Goal: Information Seeking & Learning: Learn about a topic

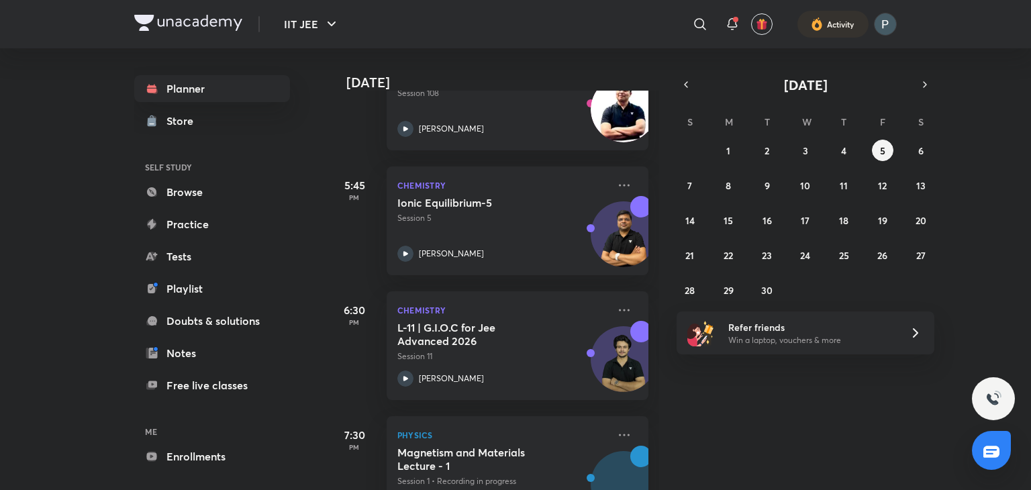
scroll to position [806, 0]
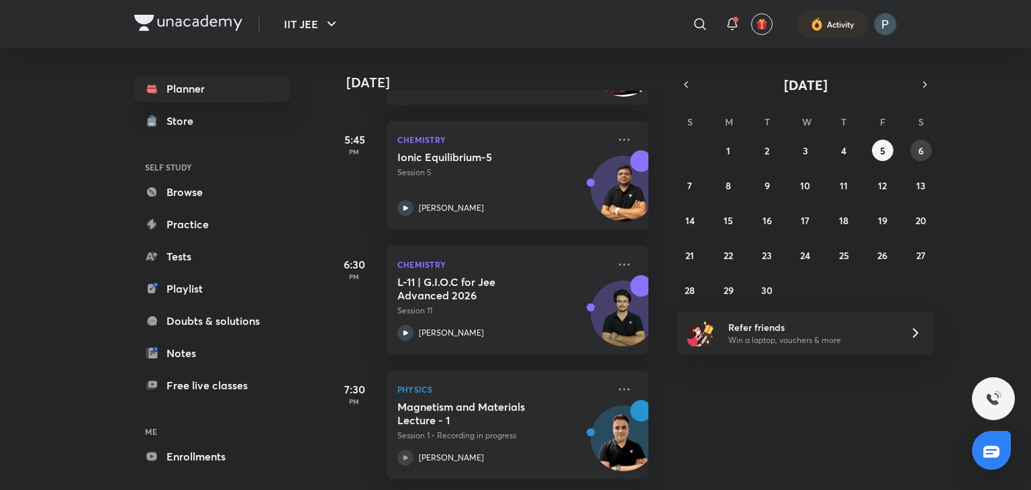
click at [929, 146] on button "6" at bounding box center [920, 150] width 21 height 21
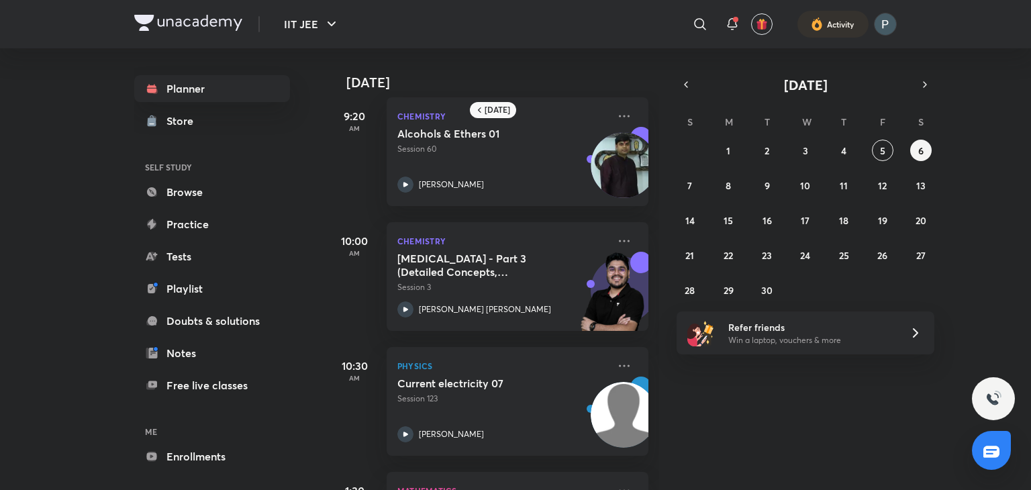
scroll to position [371, 0]
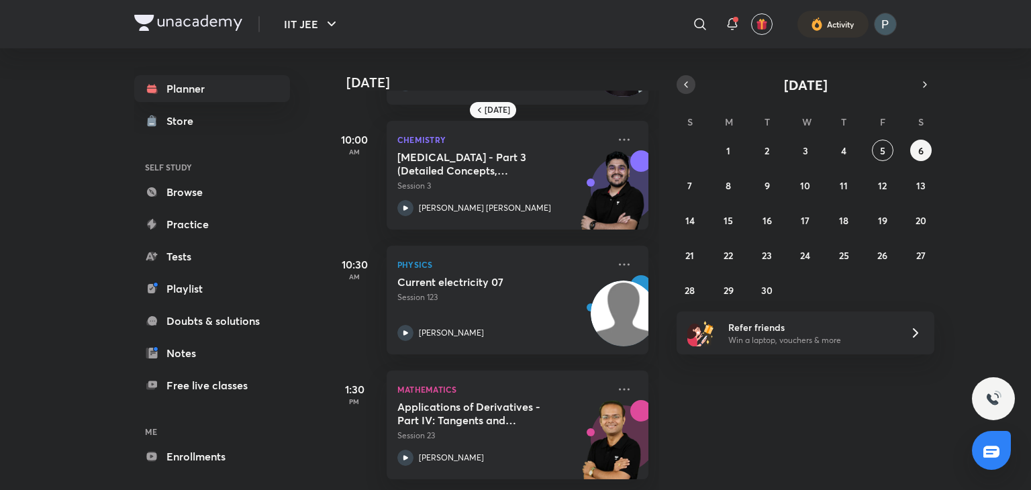
click at [690, 87] on icon "button" at bounding box center [685, 85] width 11 height 12
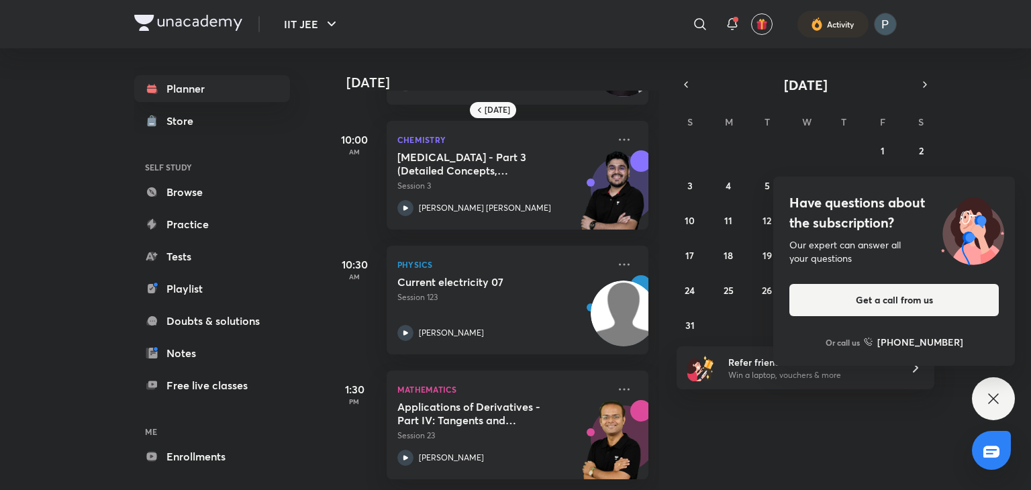
click at [983, 391] on div "Have questions about the subscription? Our expert can answer all your questions…" at bounding box center [993, 398] width 43 height 43
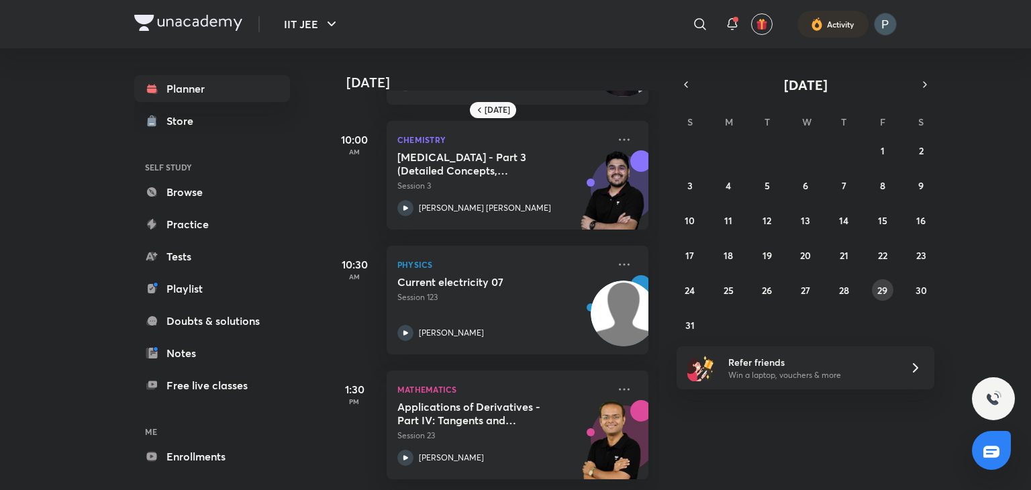
click at [884, 289] on abbr "29" at bounding box center [882, 290] width 10 height 13
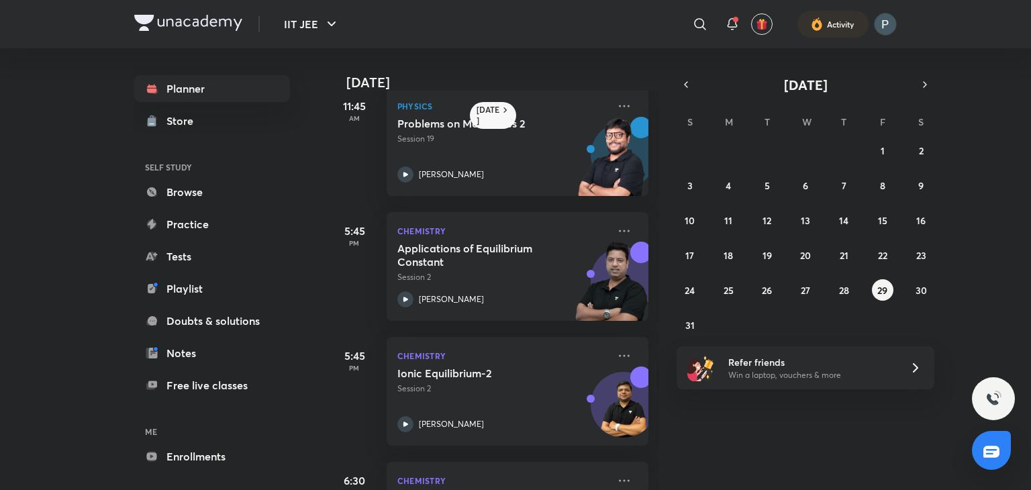
scroll to position [651, 0]
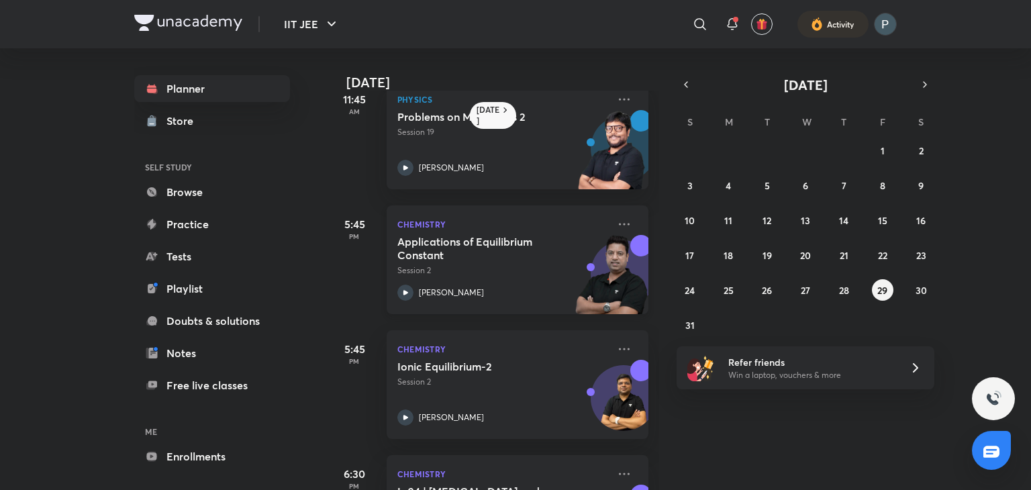
click at [401, 287] on icon at bounding box center [405, 293] width 16 height 16
